Goal: Find specific page/section: Find specific page/section

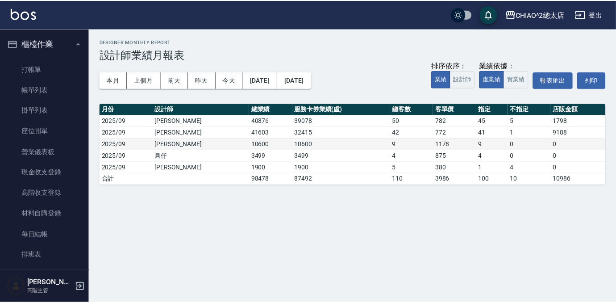
scroll to position [528, 0]
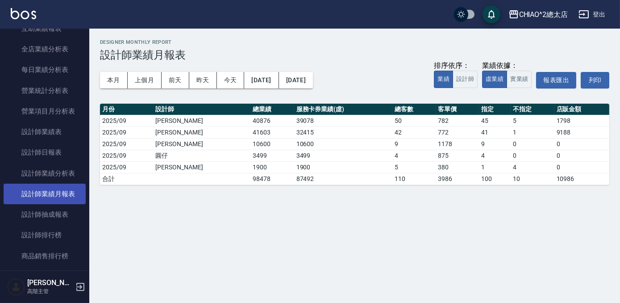
drag, startPoint x: 42, startPoint y: 220, endPoint x: 58, endPoint y: 197, distance: 28.9
click at [42, 220] on link "設計師抽成報表" at bounding box center [45, 214] width 82 height 21
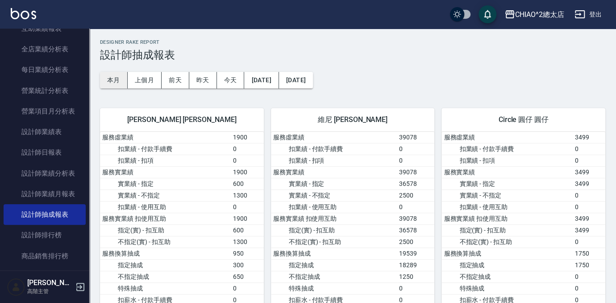
click at [115, 81] on button "本月" at bounding box center [114, 80] width 28 height 17
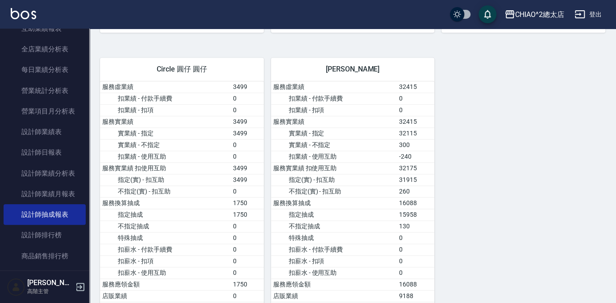
scroll to position [568, 0]
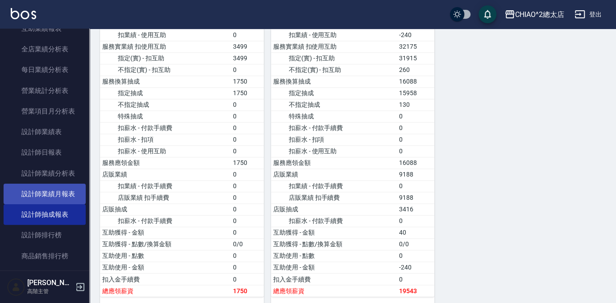
click at [53, 201] on link "設計師業績月報表" at bounding box center [45, 194] width 82 height 21
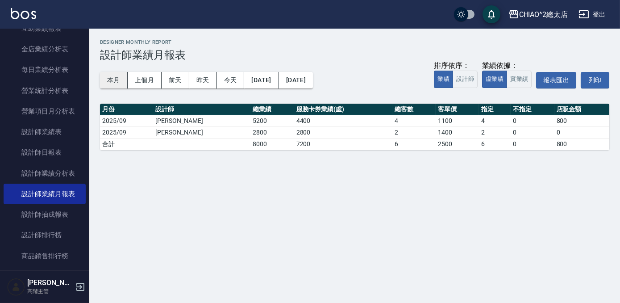
click at [105, 88] on button "本月" at bounding box center [114, 80] width 28 height 17
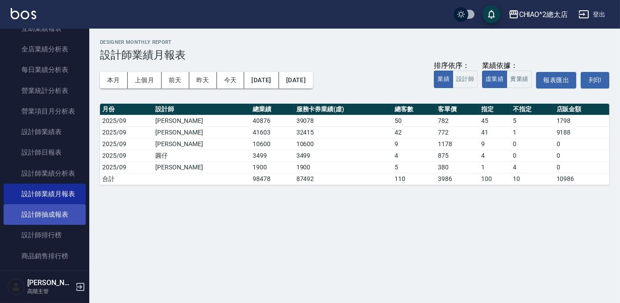
click at [28, 206] on link "設計師抽成報表" at bounding box center [45, 214] width 82 height 21
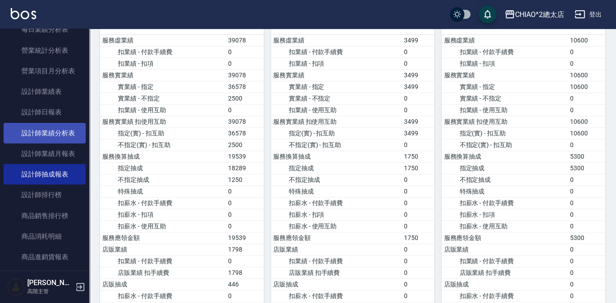
scroll to position [568, 0]
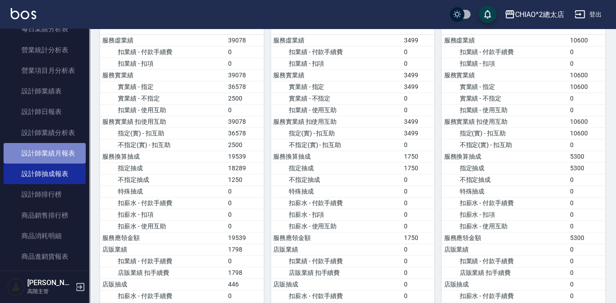
click at [52, 152] on link "設計師業績月報表" at bounding box center [45, 153] width 82 height 21
